Goal: Task Accomplishment & Management: Manage account settings

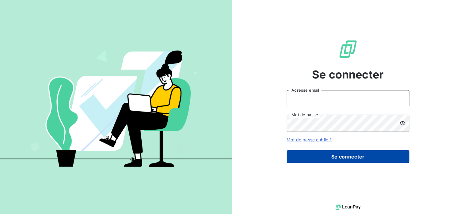
type input "[EMAIL_ADDRESS][DOMAIN_NAME]"
click at [346, 152] on button "Se connecter" at bounding box center [348, 156] width 123 height 13
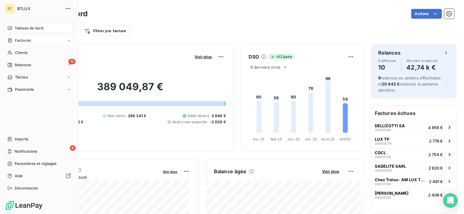
click at [17, 39] on span "Factures" at bounding box center [23, 41] width 16 height 6
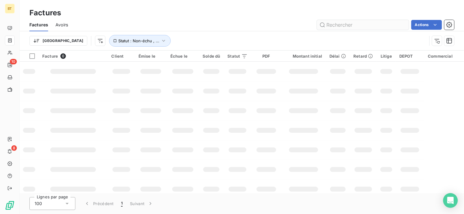
click at [352, 23] on input "text" at bounding box center [363, 25] width 92 height 10
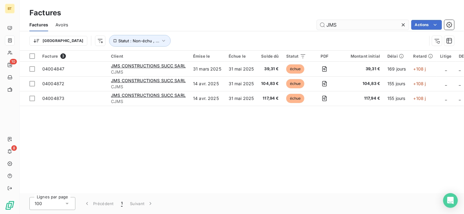
type input "JMS"
